Goal: Transaction & Acquisition: Book appointment/travel/reservation

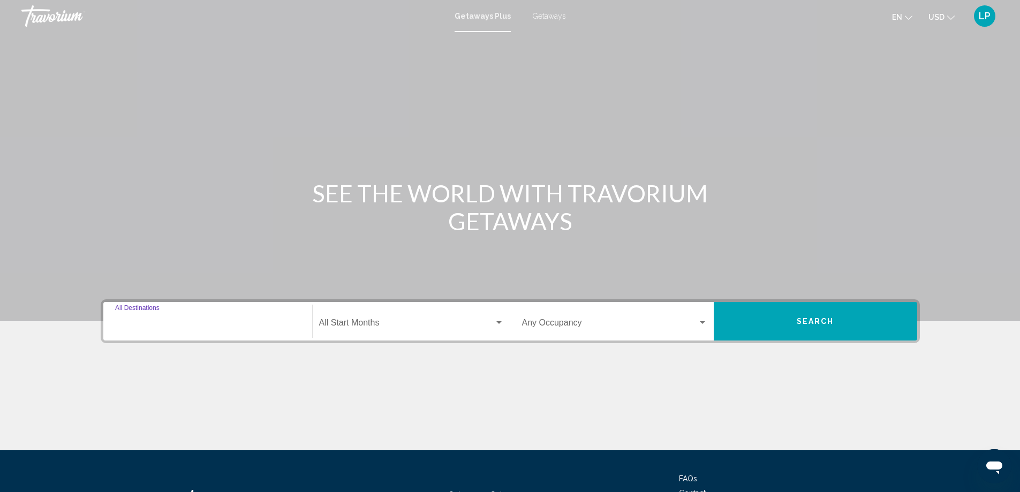
click at [147, 328] on input "Destination All Destinations" at bounding box center [207, 325] width 185 height 10
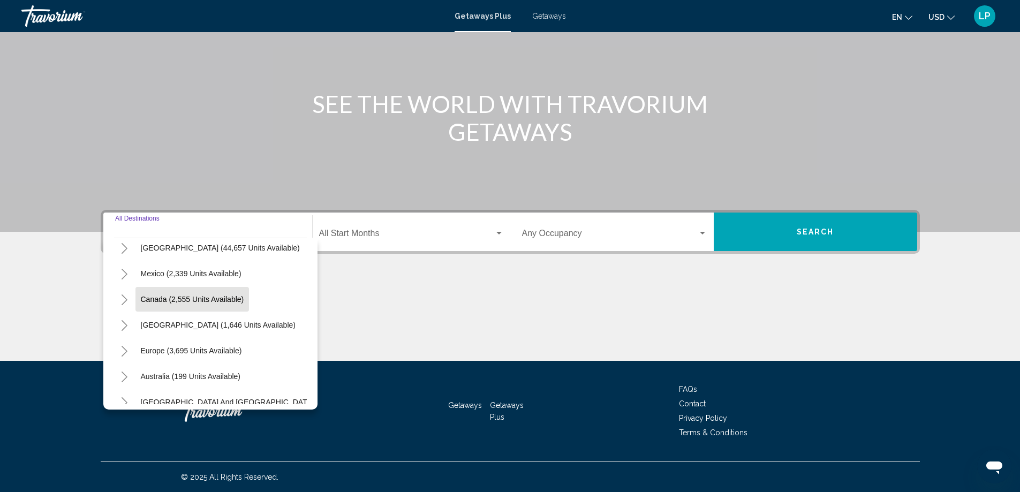
scroll to position [54, 0]
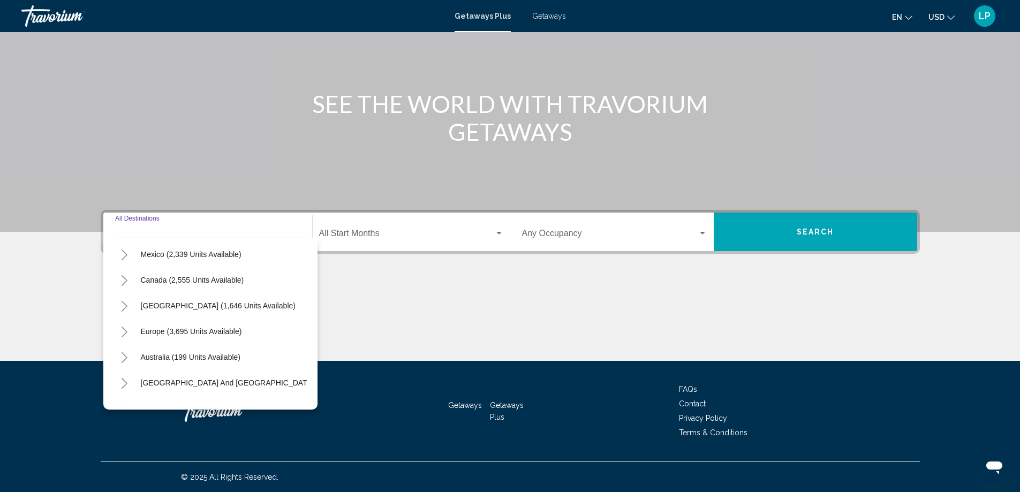
click at [134, 330] on button "Toggle Europe (3,695 units available)" at bounding box center [124, 331] width 21 height 21
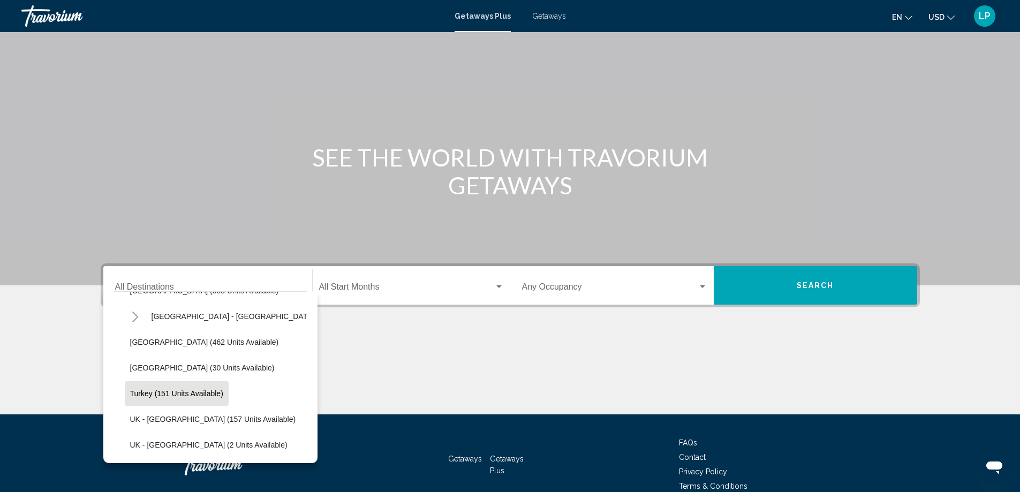
scroll to position [536, 0]
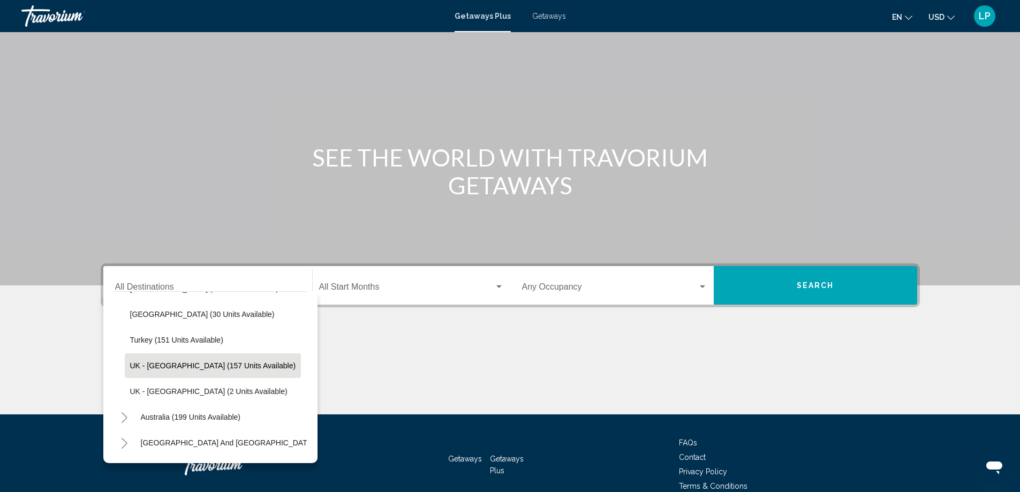
click at [183, 370] on button "UK - [GEOGRAPHIC_DATA] (157 units available)" at bounding box center [213, 365] width 177 height 25
type input "**********"
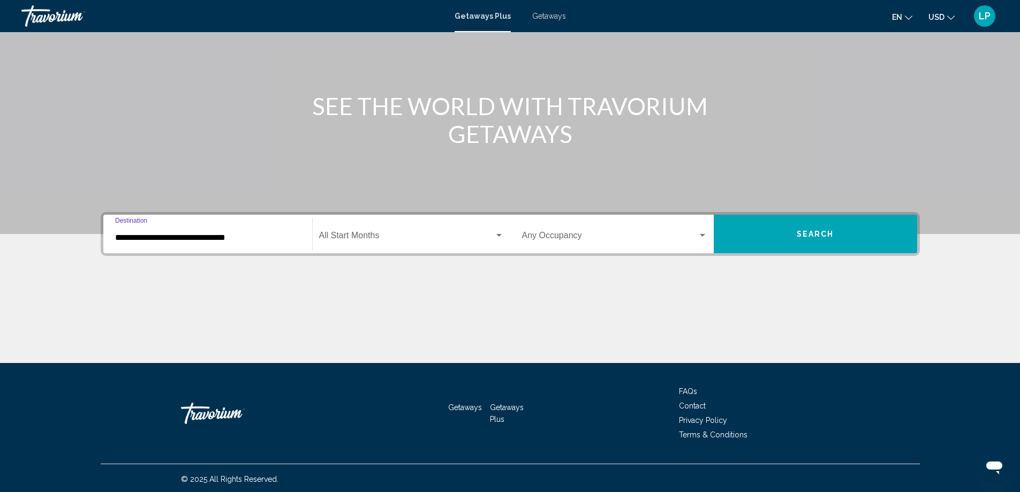
scroll to position [89, 0]
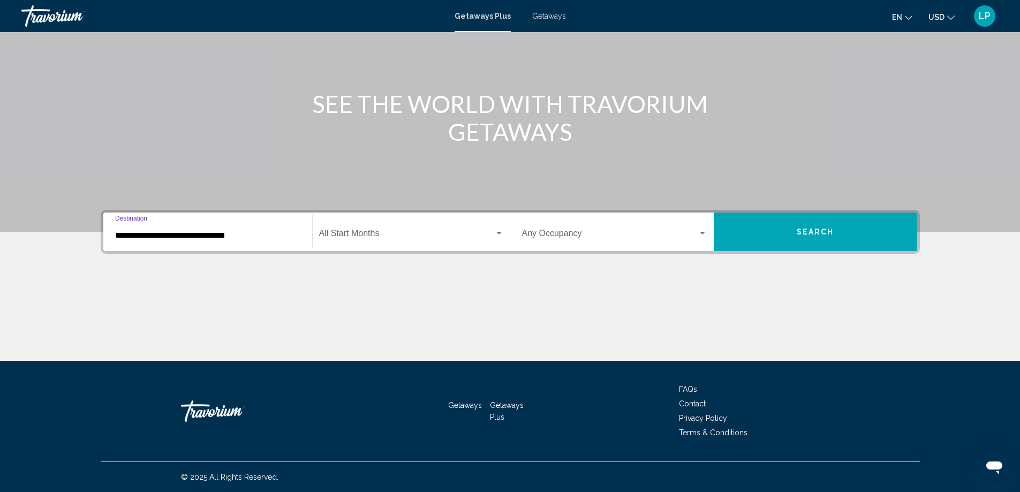
click at [332, 231] on span "Search widget" at bounding box center [406, 236] width 175 height 10
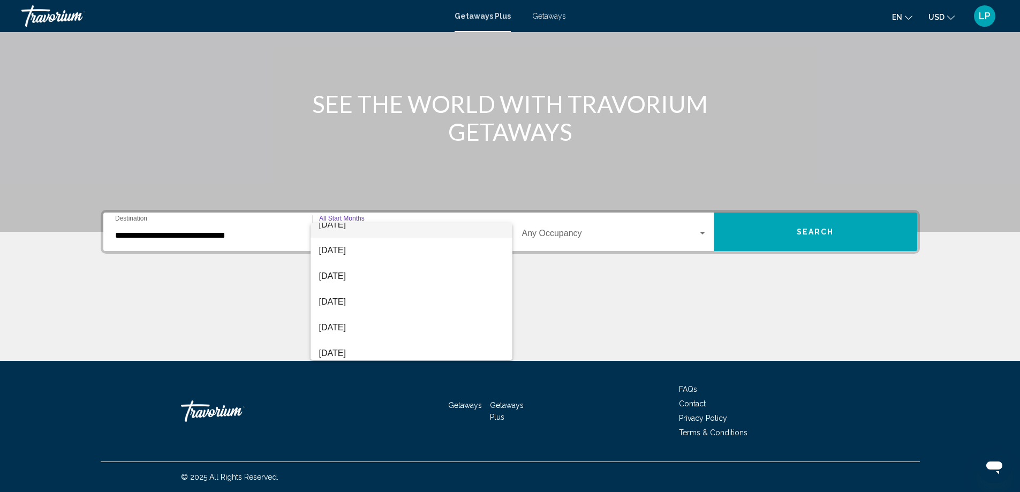
scroll to position [223, 0]
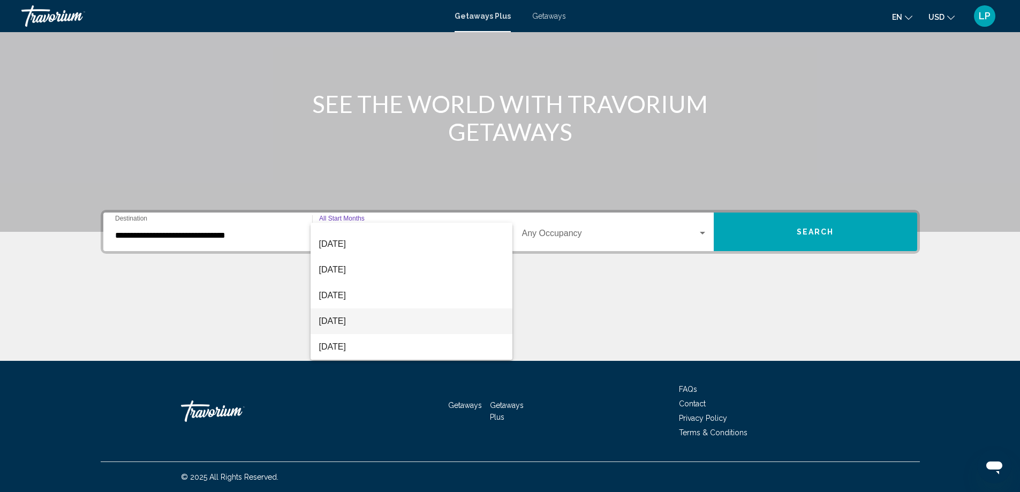
click at [344, 324] on span "[DATE]" at bounding box center [411, 321] width 185 height 26
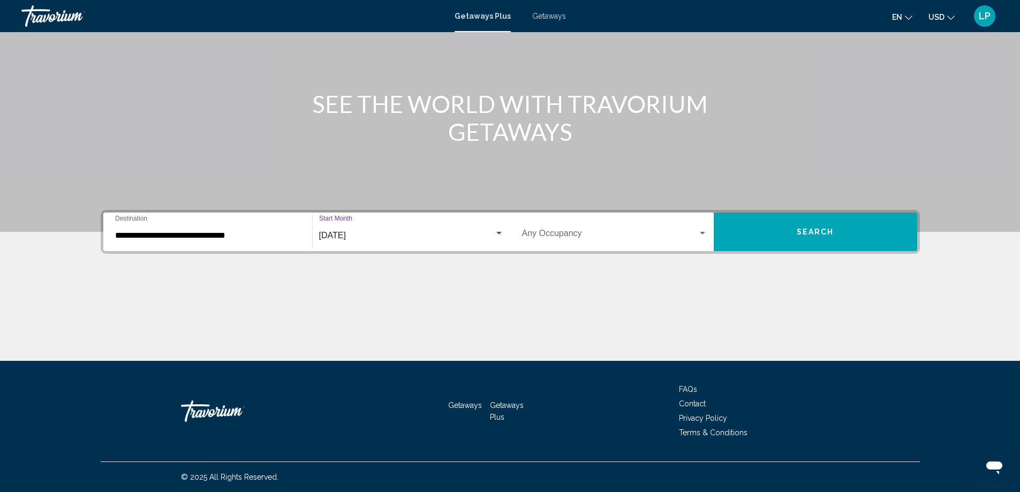
click at [503, 233] on div "Search widget" at bounding box center [499, 233] width 10 height 9
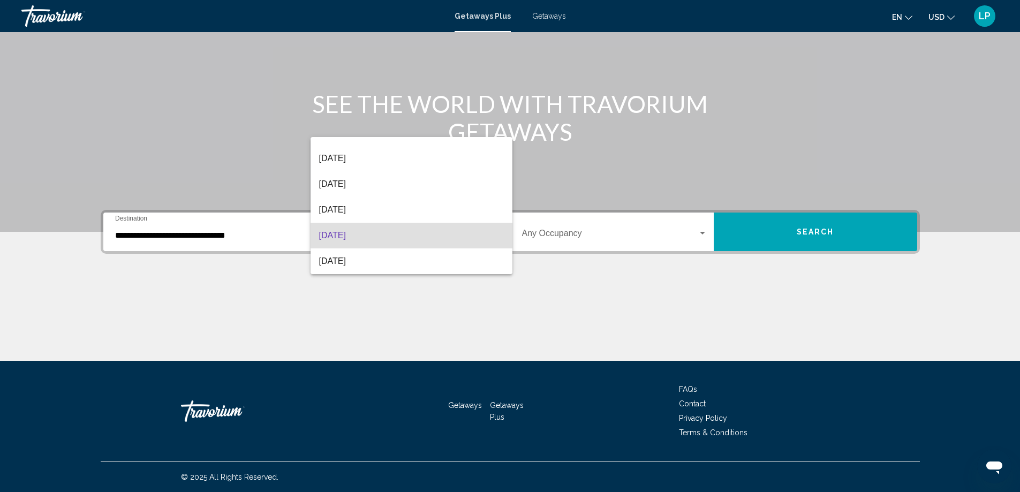
click at [576, 274] on div at bounding box center [510, 246] width 1020 height 492
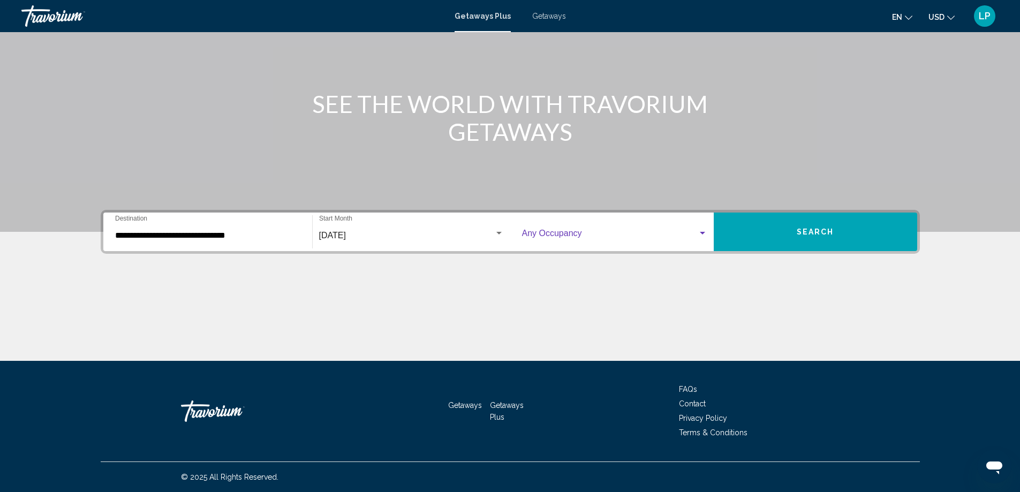
click at [694, 232] on span "Search widget" at bounding box center [610, 236] width 176 height 10
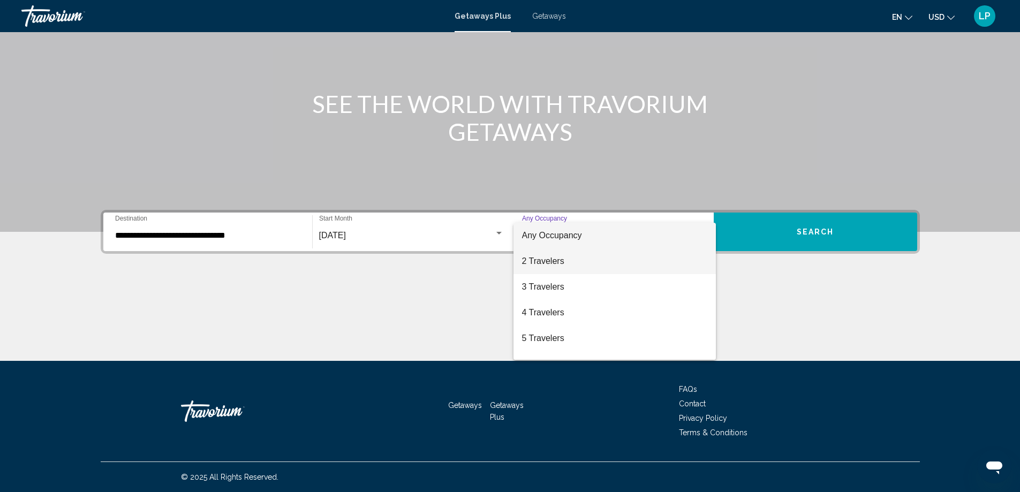
click at [546, 265] on span "2 Travelers" at bounding box center [614, 261] width 185 height 26
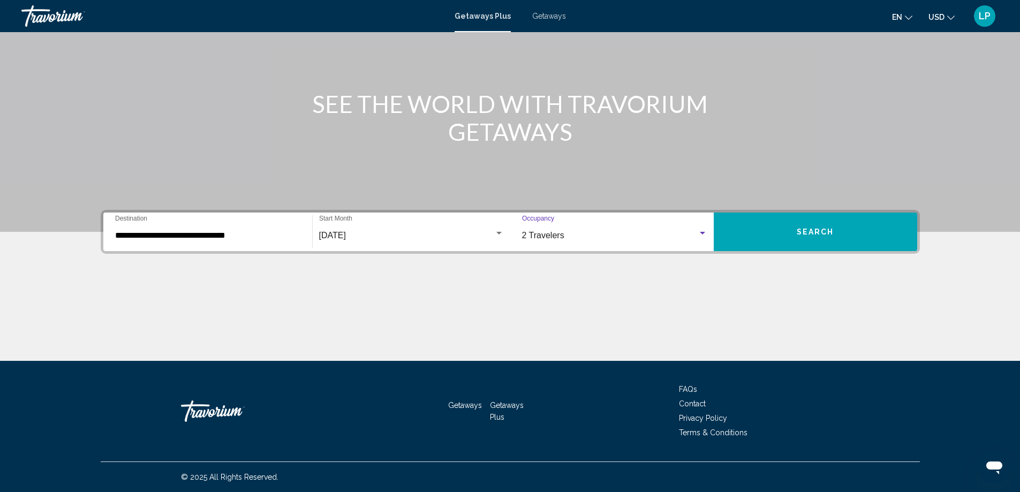
click at [841, 232] on button "Search" at bounding box center [815, 232] width 203 height 39
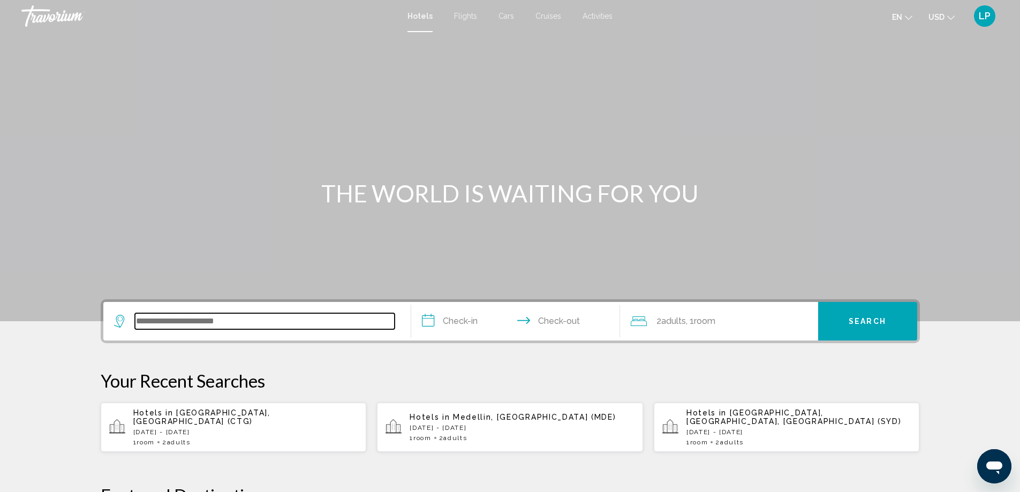
click at [186, 323] on input "Search widget" at bounding box center [265, 321] width 260 height 16
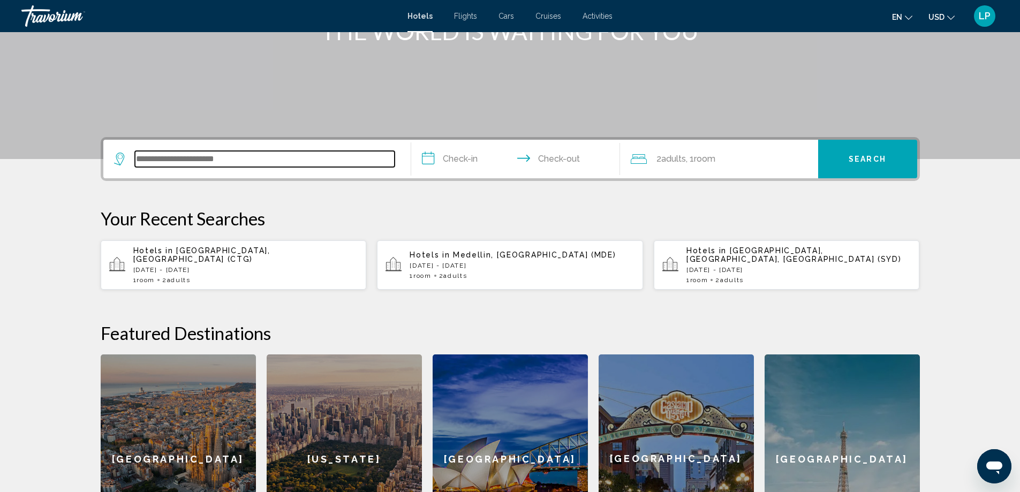
scroll to position [265, 0]
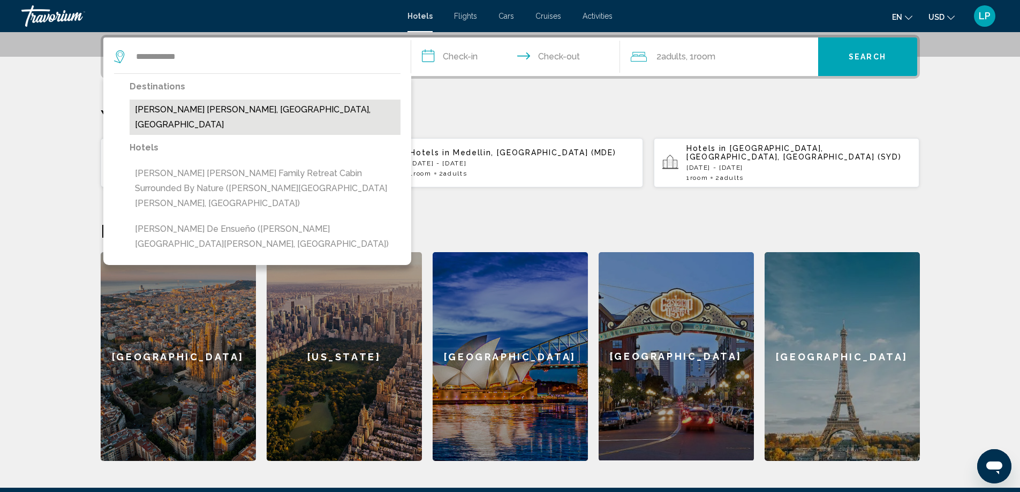
click at [244, 109] on button "Valle De Bravo, Toluca, Mexico" at bounding box center [265, 117] width 271 height 35
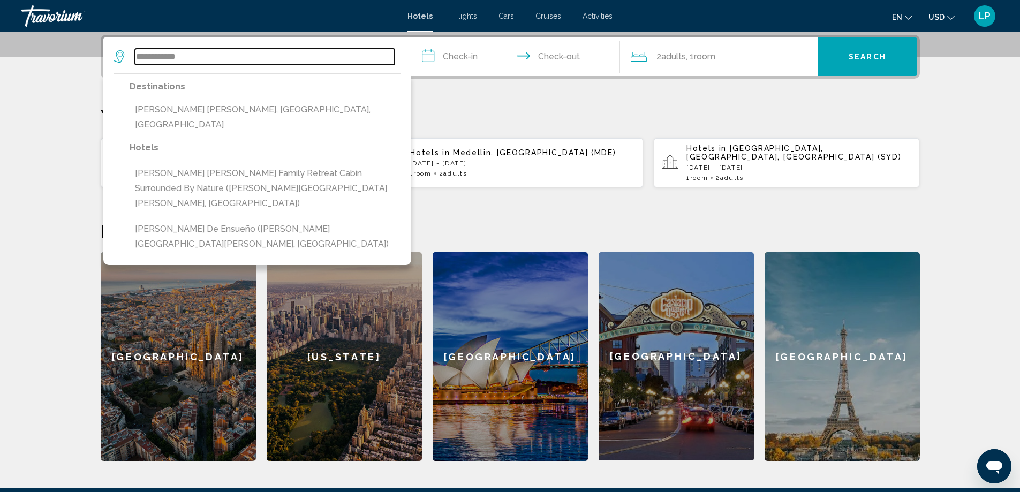
type input "**********"
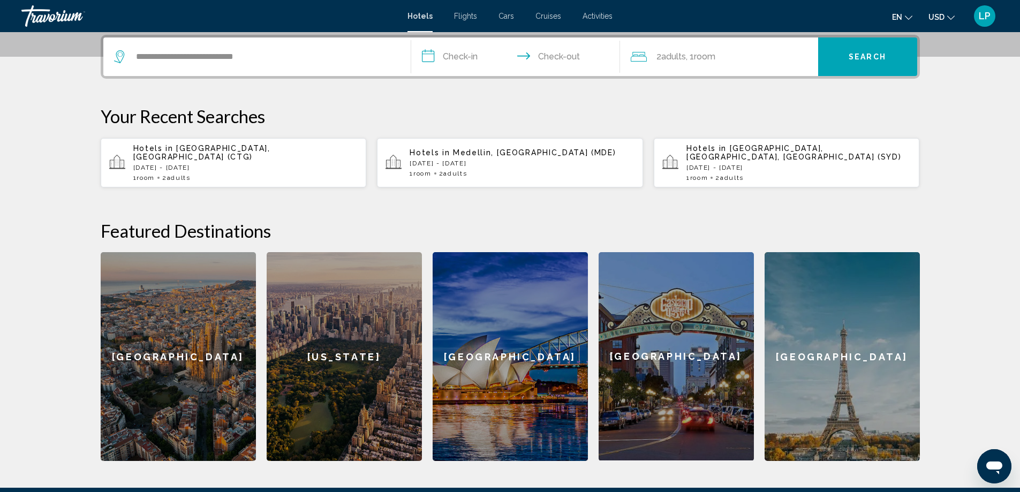
click at [454, 55] on input "**********" at bounding box center [517, 58] width 213 height 42
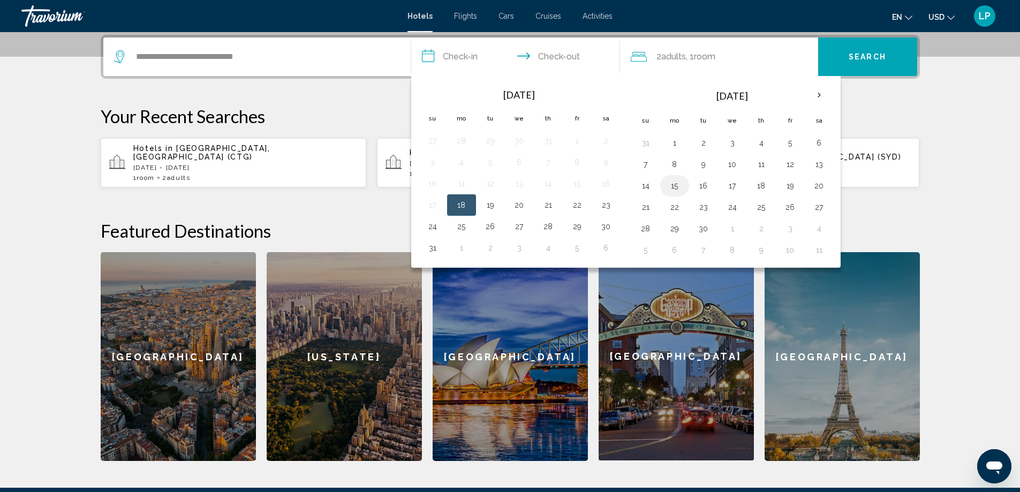
click at [674, 189] on button "15" at bounding box center [674, 185] width 17 height 15
click at [705, 184] on button "16" at bounding box center [703, 185] width 17 height 15
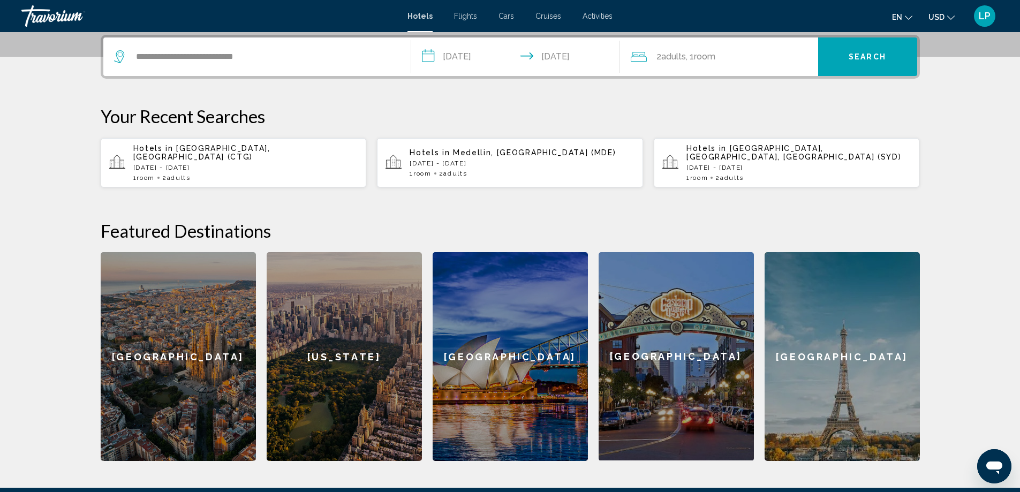
click at [458, 61] on input "**********" at bounding box center [517, 58] width 213 height 42
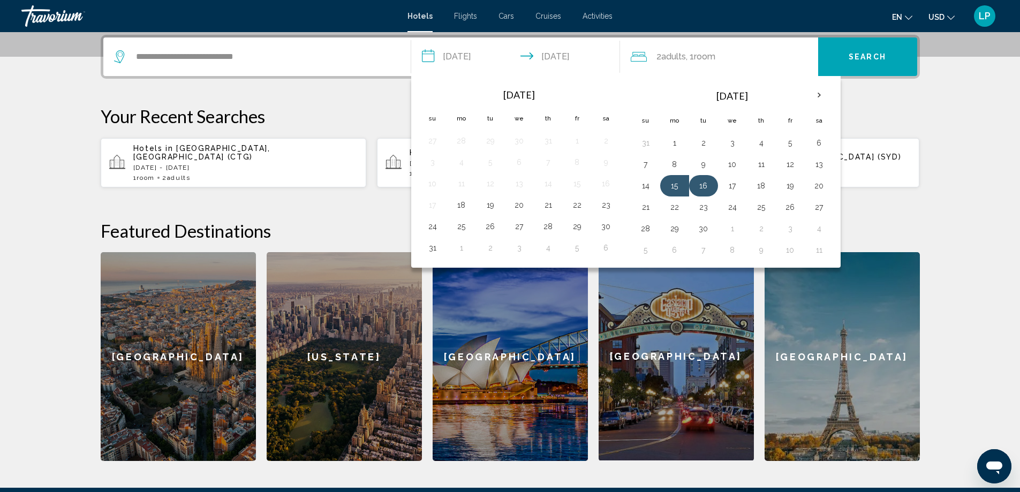
click at [708, 185] on button "16" at bounding box center [703, 185] width 17 height 15
click at [816, 186] on button "20" at bounding box center [819, 185] width 17 height 15
type input "**********"
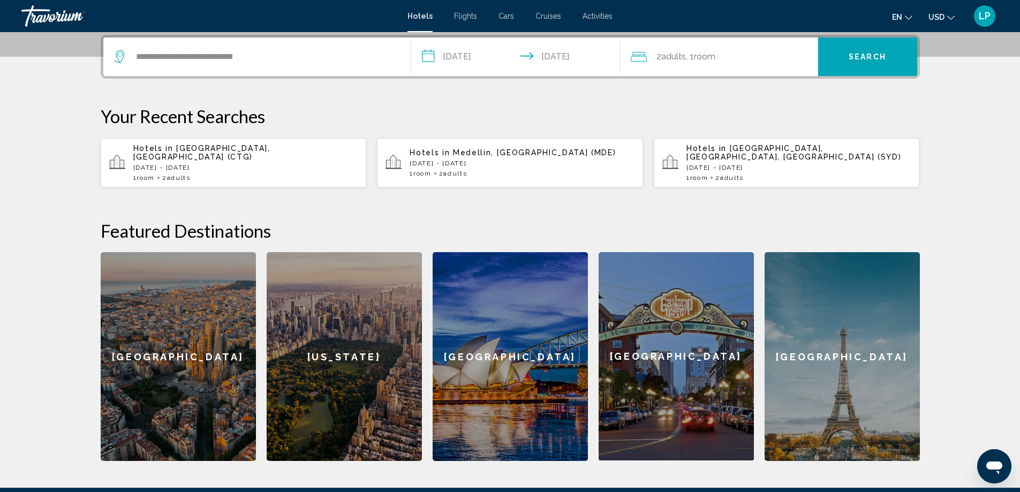
click at [872, 51] on button "Search" at bounding box center [867, 56] width 99 height 39
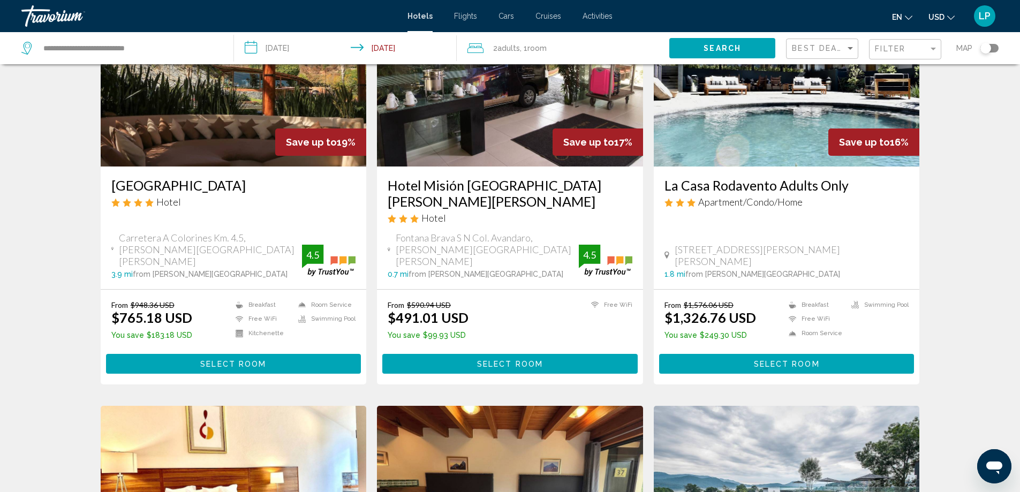
scroll to position [107, 0]
click at [411, 353] on button "Select Room" at bounding box center [509, 363] width 255 height 20
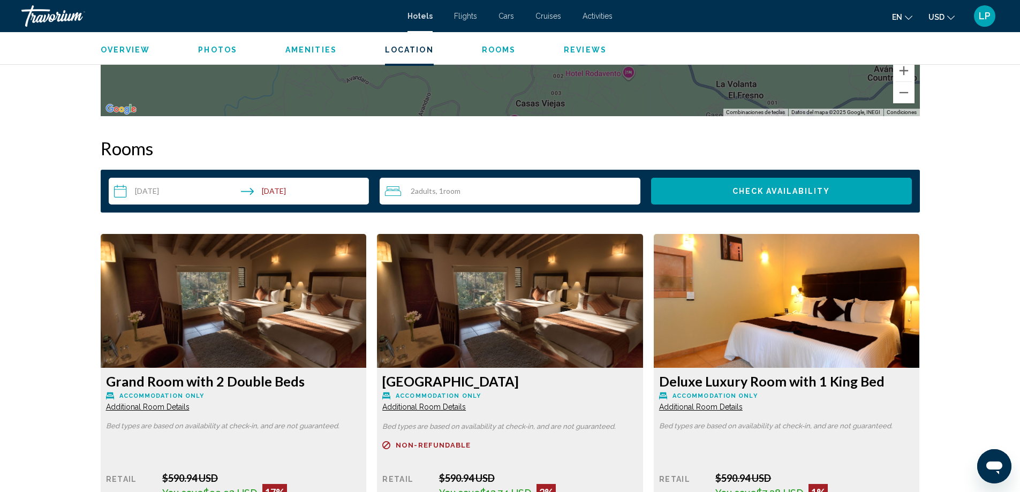
scroll to position [1339, 0]
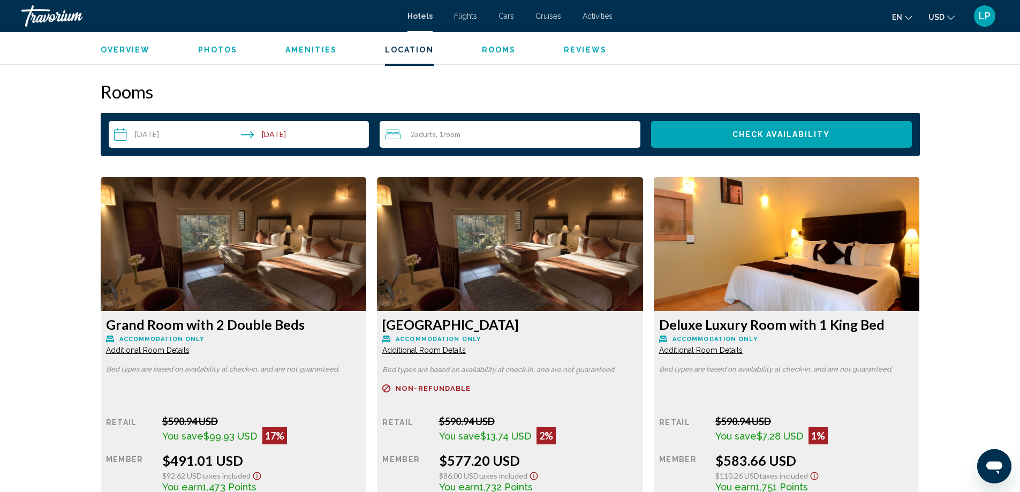
click at [779, 135] on span "Check Availability" at bounding box center [782, 135] width 98 height 9
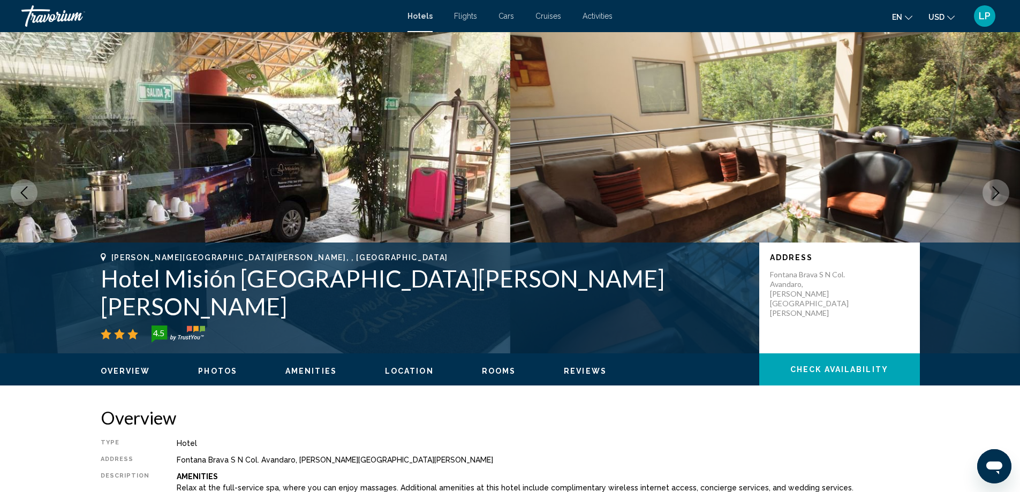
click at [606, 18] on span "Activities" at bounding box center [598, 16] width 30 height 9
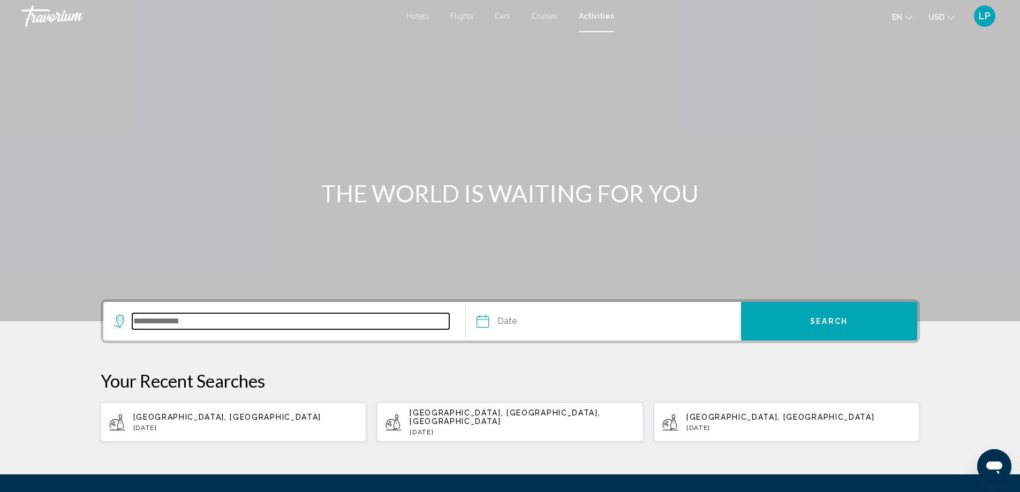
click at [171, 322] on input "Search widget" at bounding box center [291, 321] width 318 height 16
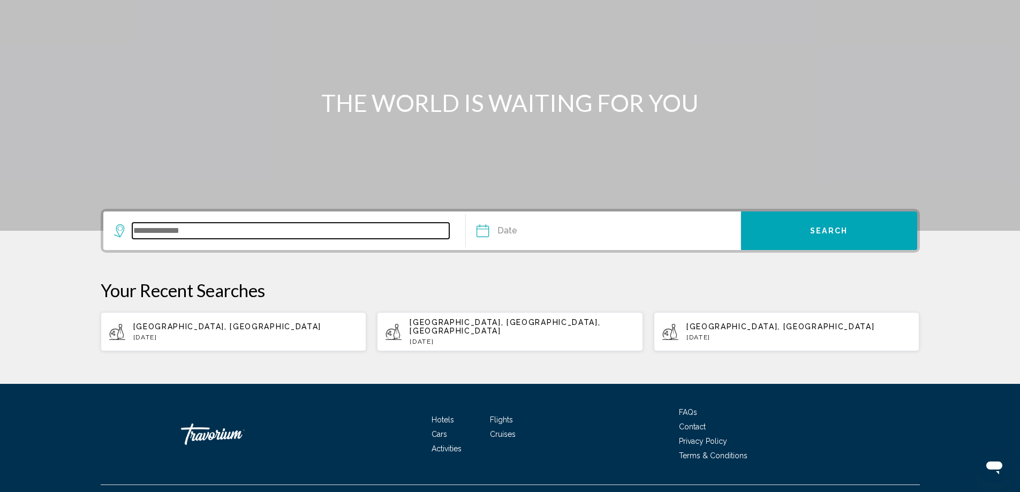
scroll to position [105, 0]
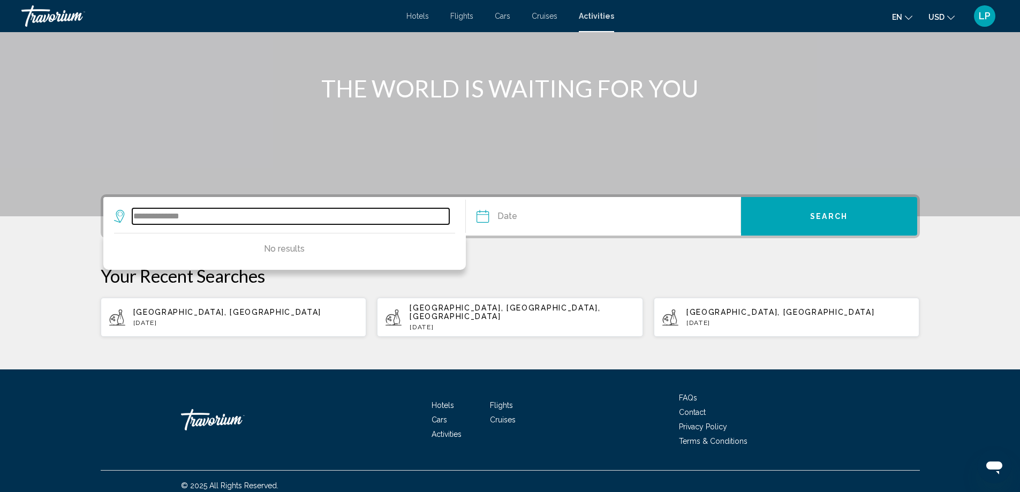
click at [208, 220] on input "**********" at bounding box center [291, 216] width 318 height 16
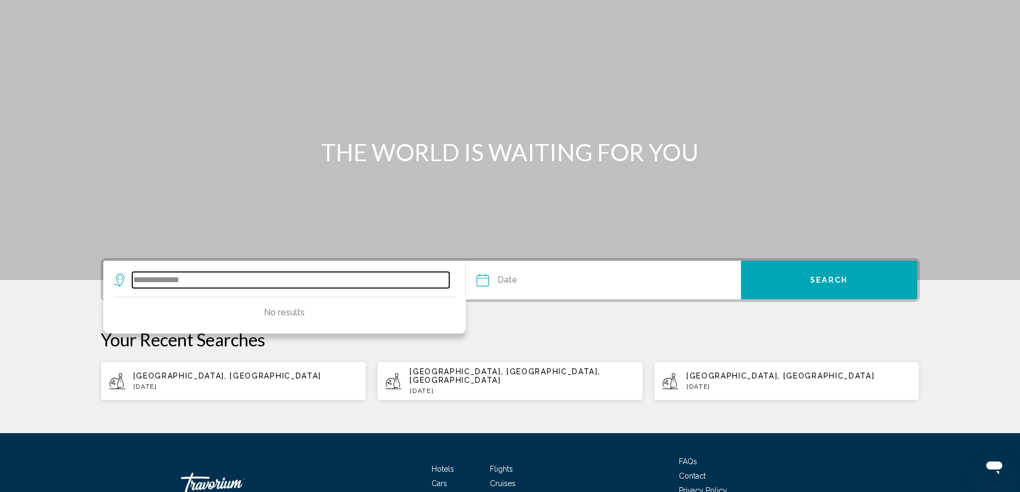
scroll to position [0, 0]
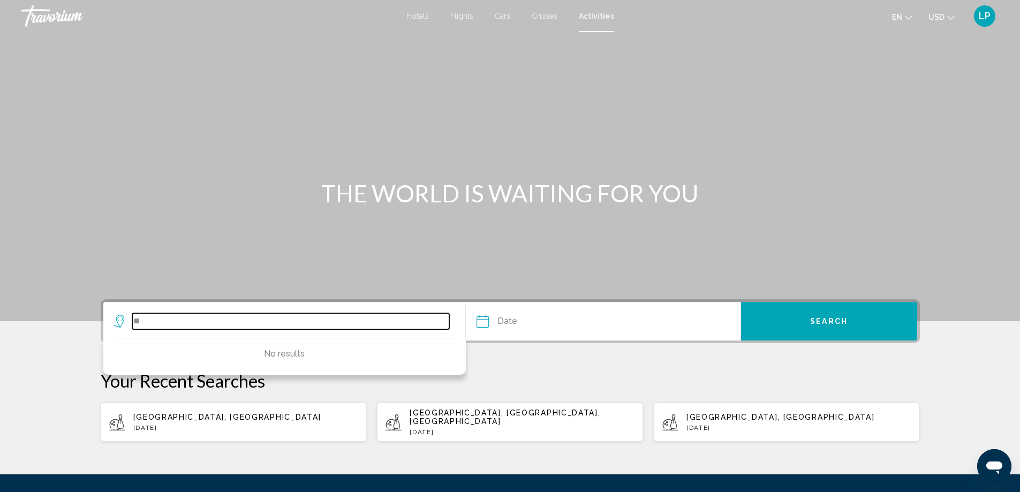
type input "*"
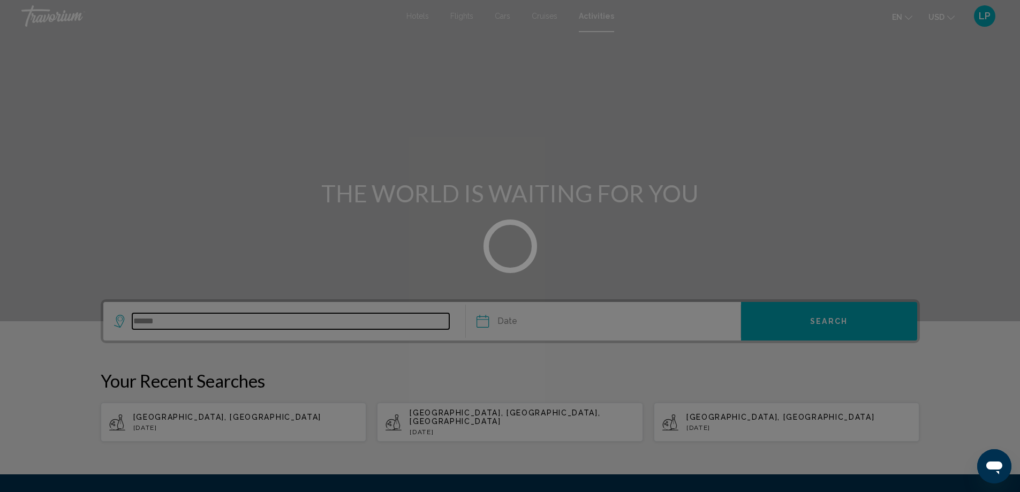
type input "******"
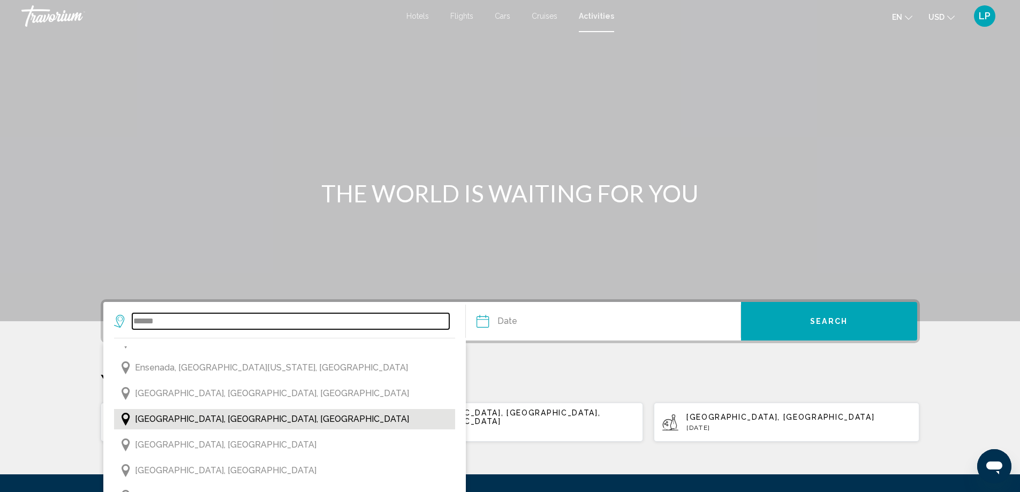
scroll to position [643, 0]
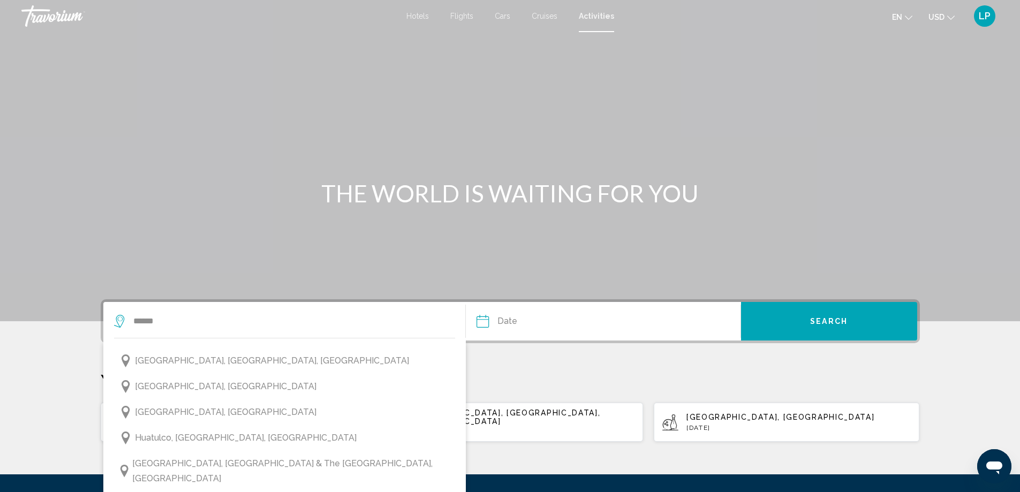
click at [387, 247] on div "Main content" at bounding box center [510, 160] width 1020 height 321
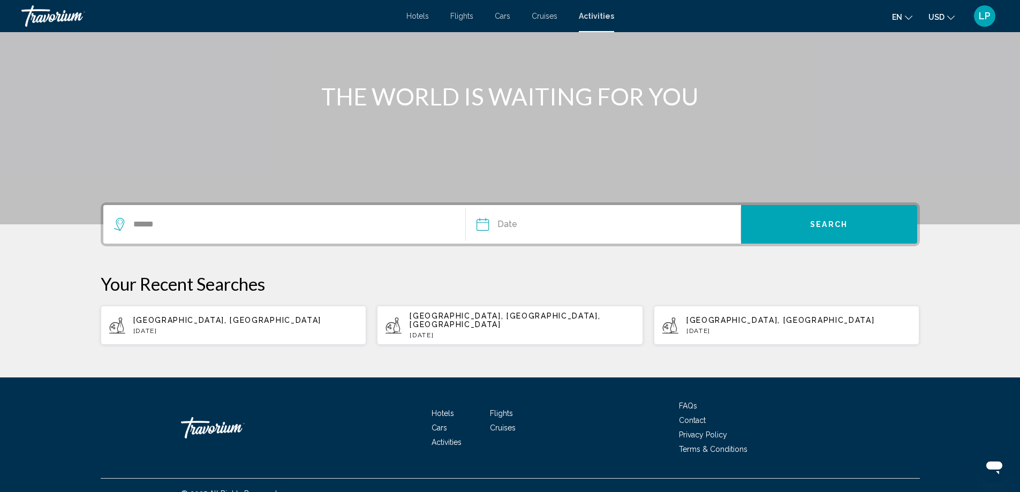
scroll to position [0, 0]
